Goal: Task Accomplishment & Management: Manage account settings

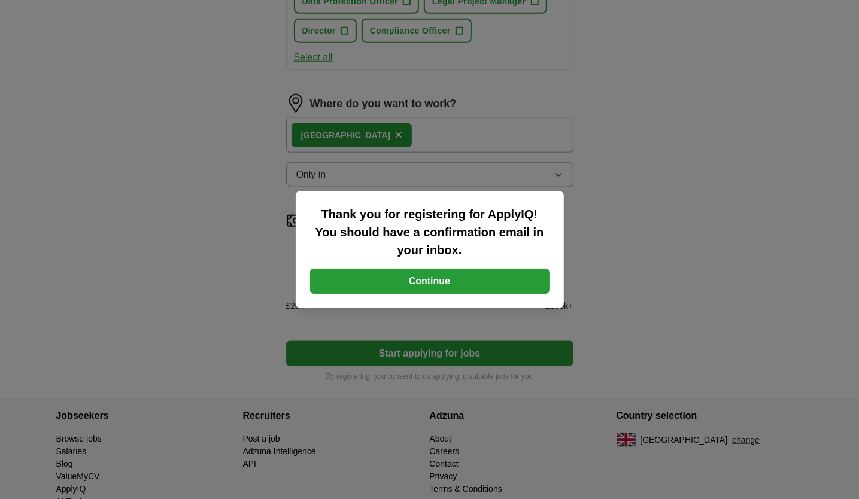
click at [452, 284] on button "Continue" at bounding box center [429, 281] width 239 height 25
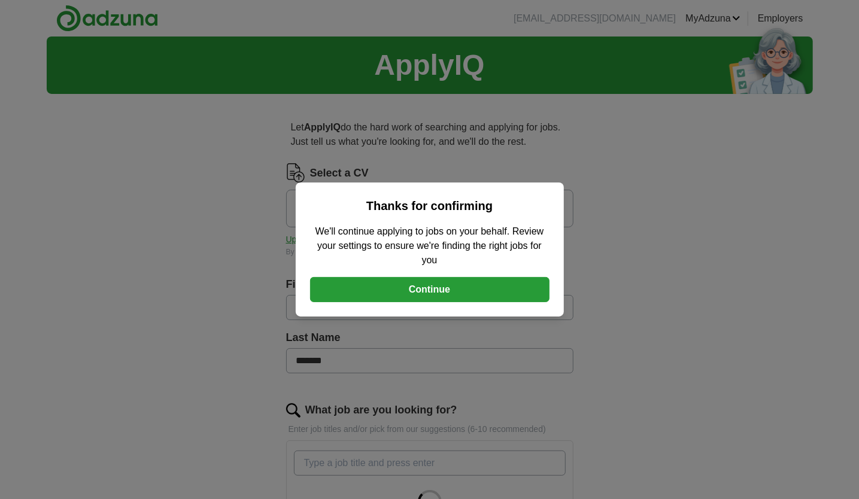
click at [442, 286] on button "Continue" at bounding box center [429, 289] width 239 height 25
click at [425, 282] on button "Continue" at bounding box center [429, 289] width 239 height 25
